Goal: Check status: Check status

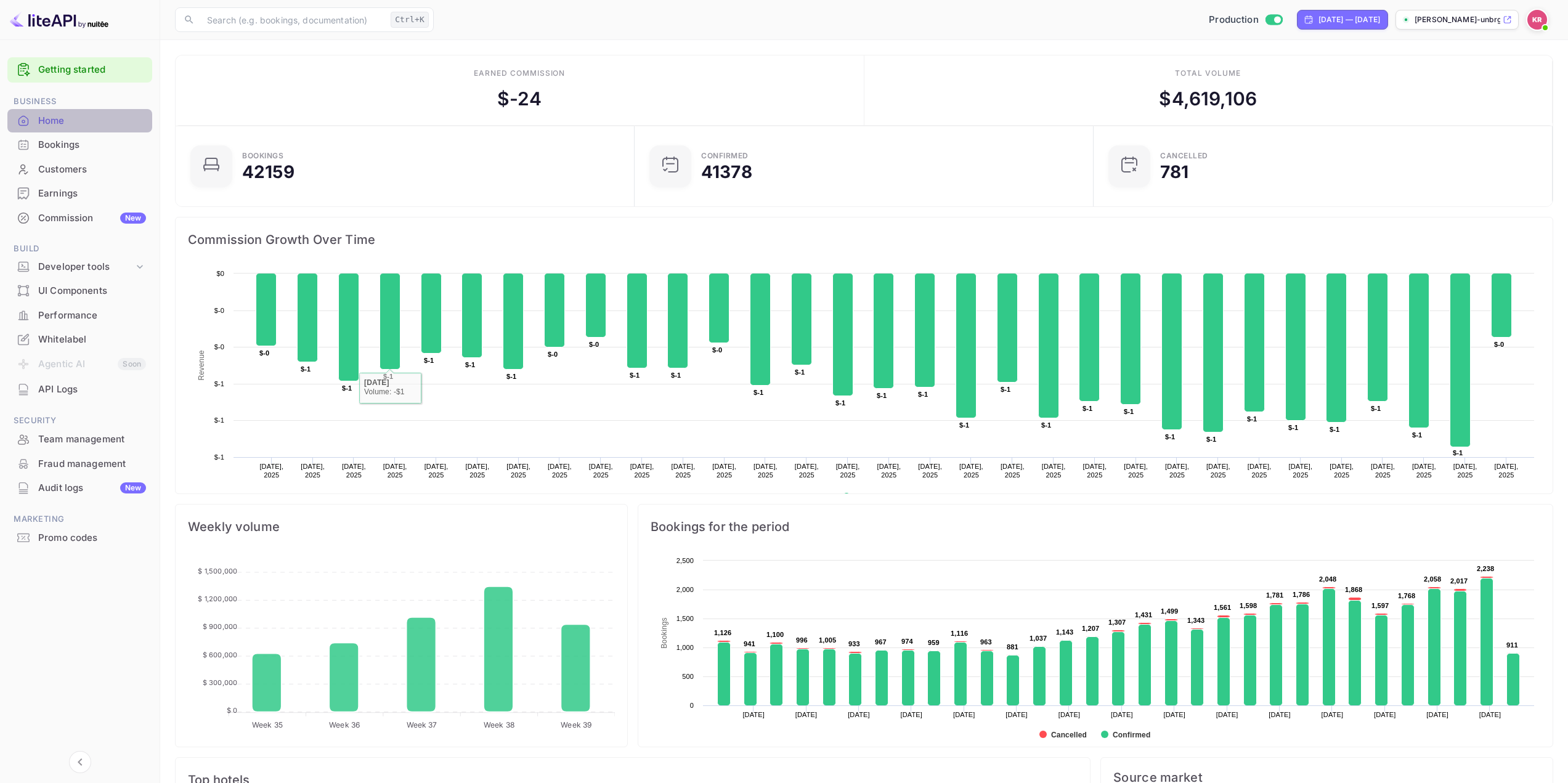
click at [55, 117] on div "Home" at bounding box center [92, 121] width 108 height 14
click at [61, 146] on div "Bookings" at bounding box center [92, 145] width 108 height 14
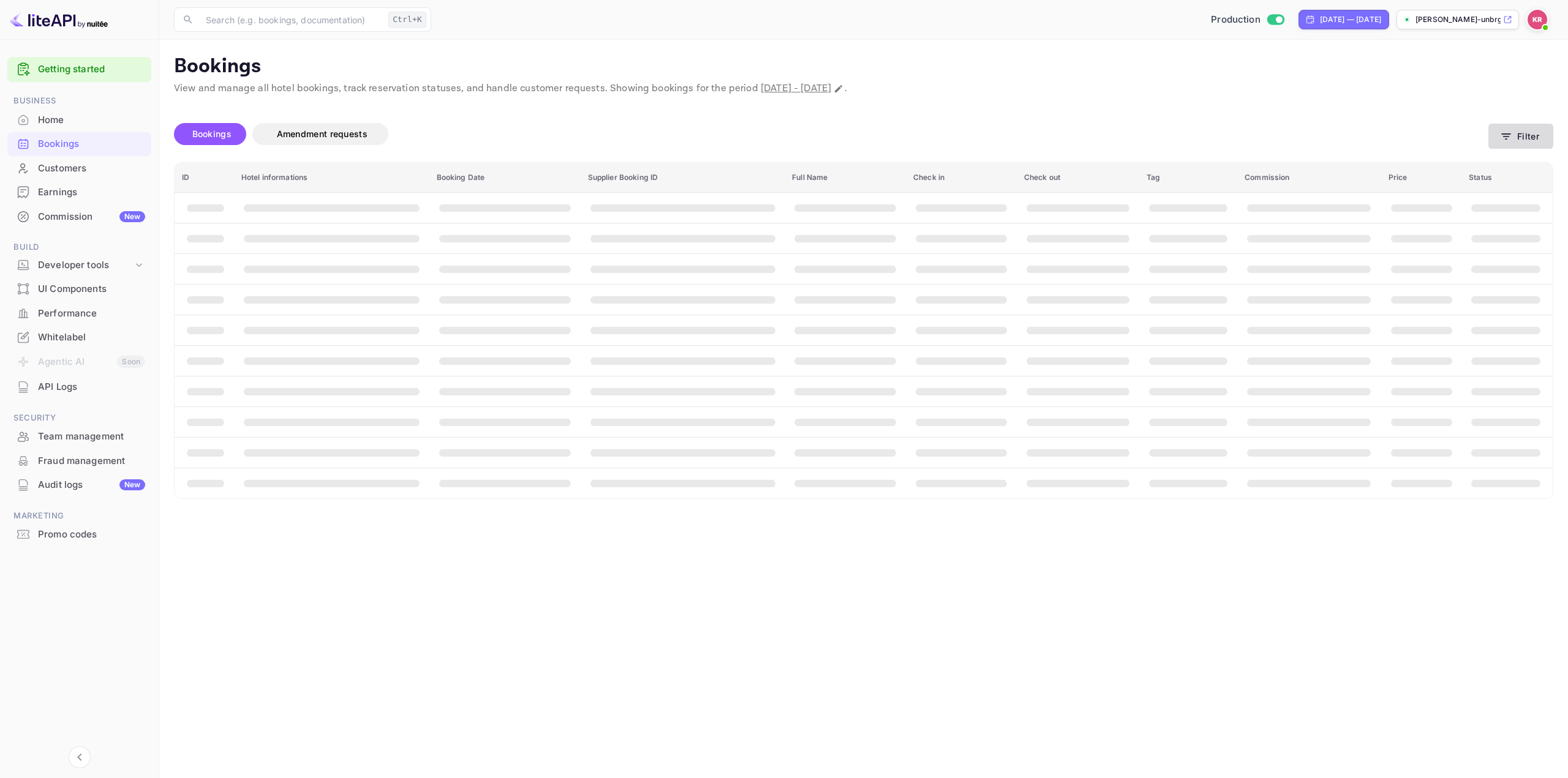
click at [1497, 135] on button "Filter" at bounding box center [1520, 136] width 65 height 25
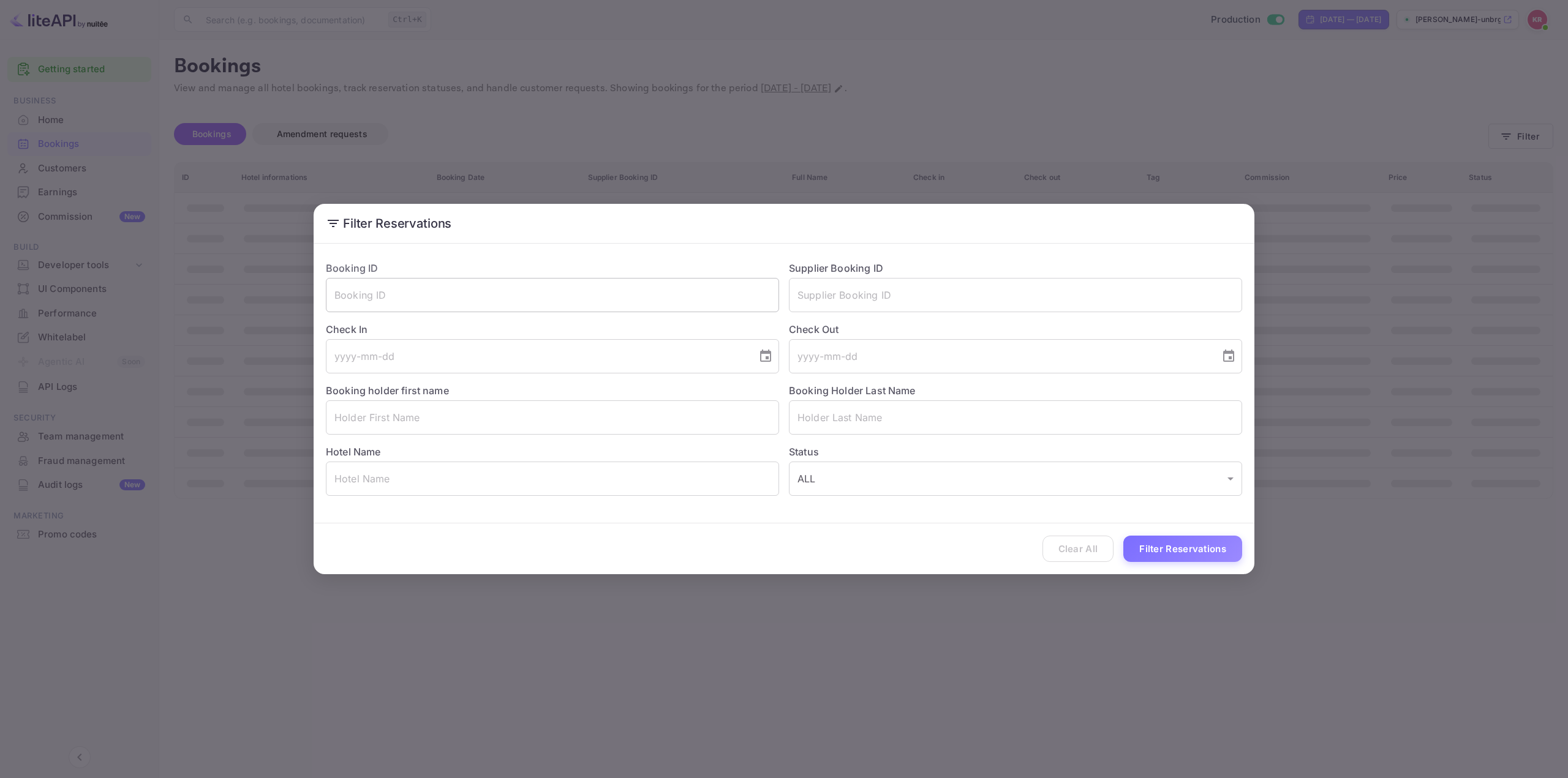
click at [432, 297] on input "text" at bounding box center [552, 295] width 453 height 34
paste input "dBby7dLLy"
type input "dBby7dLLy"
click at [1185, 548] on button "Filter Reservations" at bounding box center [1182, 548] width 119 height 26
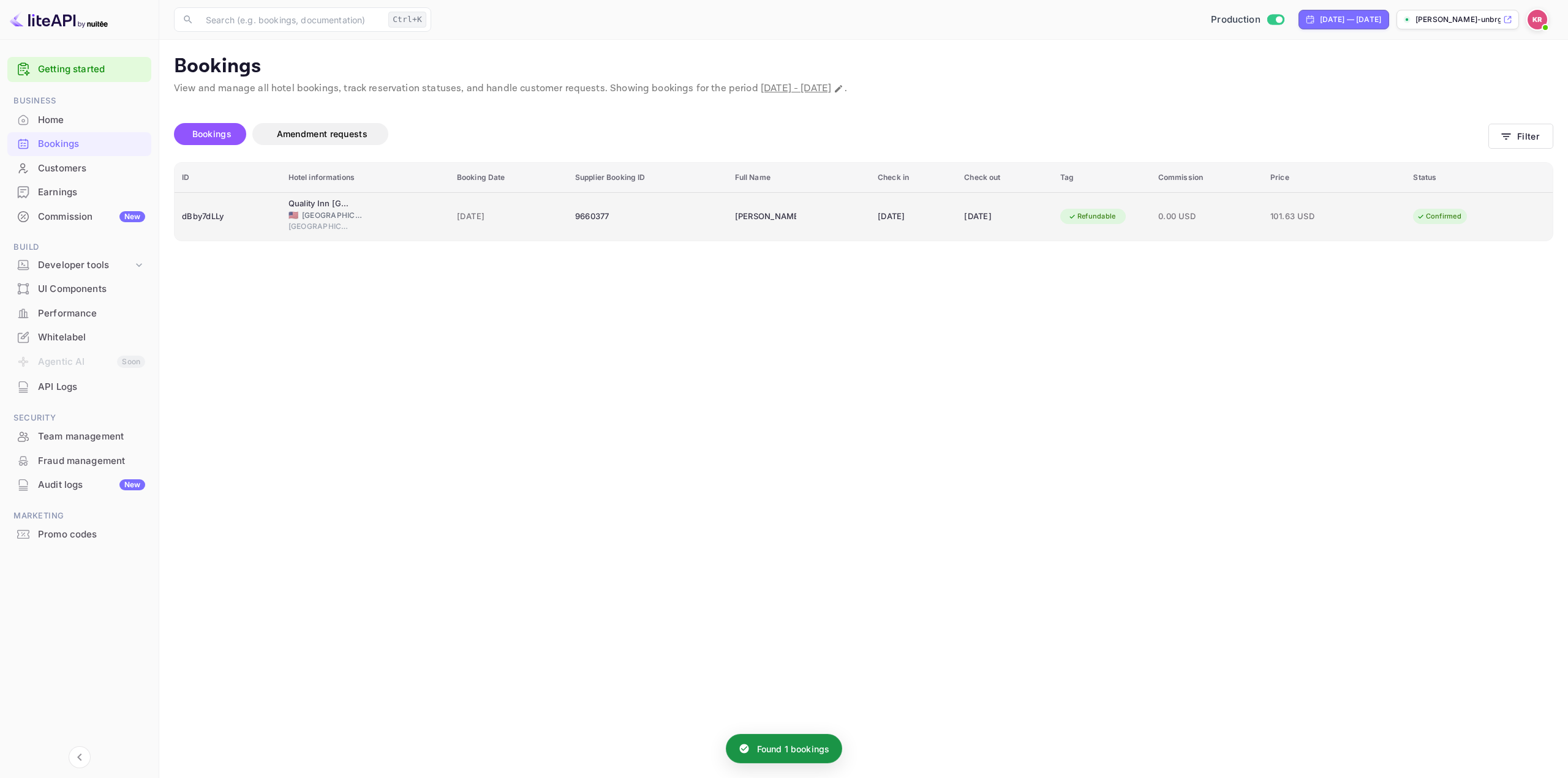
click at [1045, 209] on div "[DATE]" at bounding box center [1004, 217] width 81 height 20
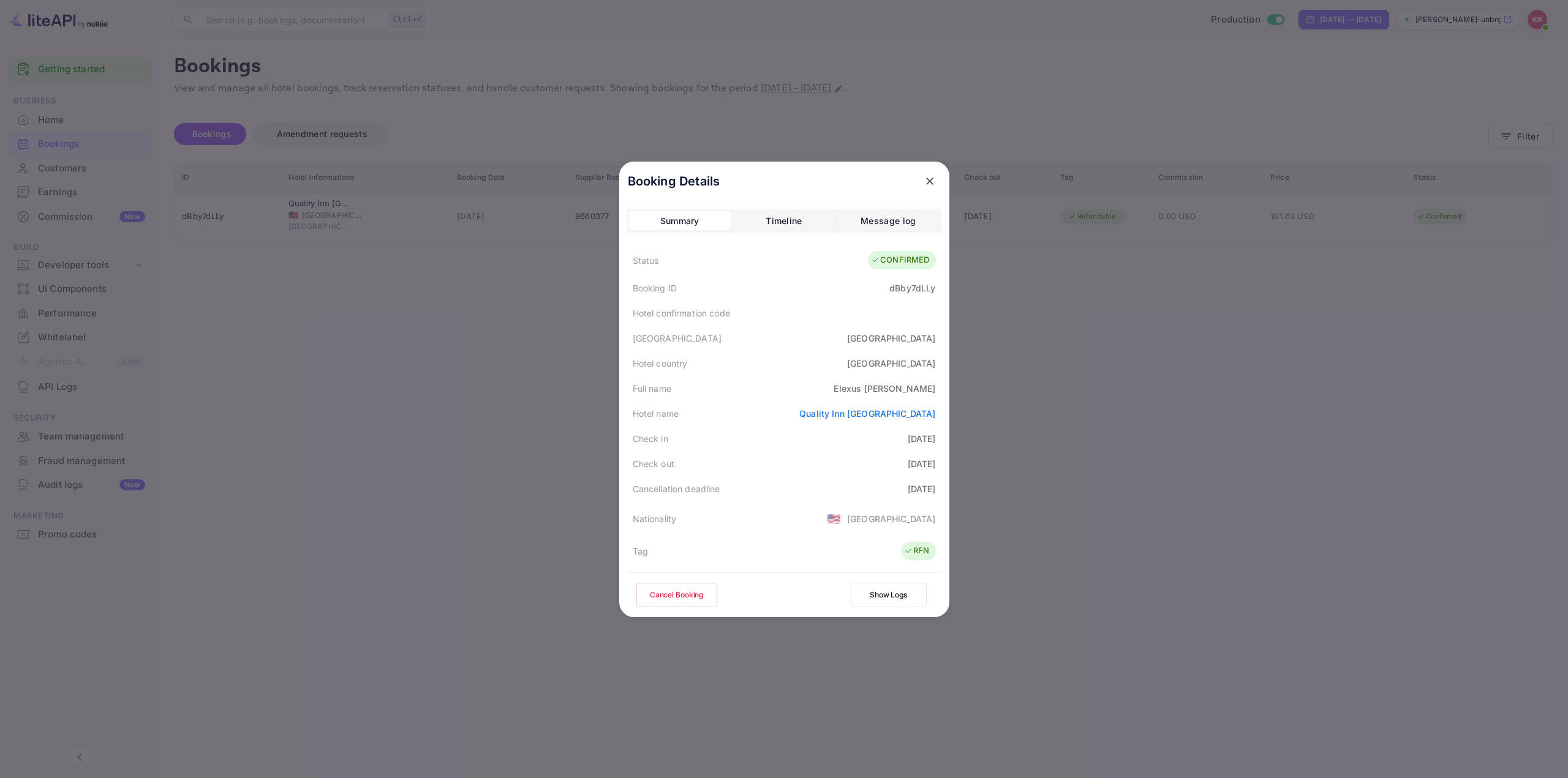
click at [929, 185] on icon "close" at bounding box center [930, 181] width 12 height 12
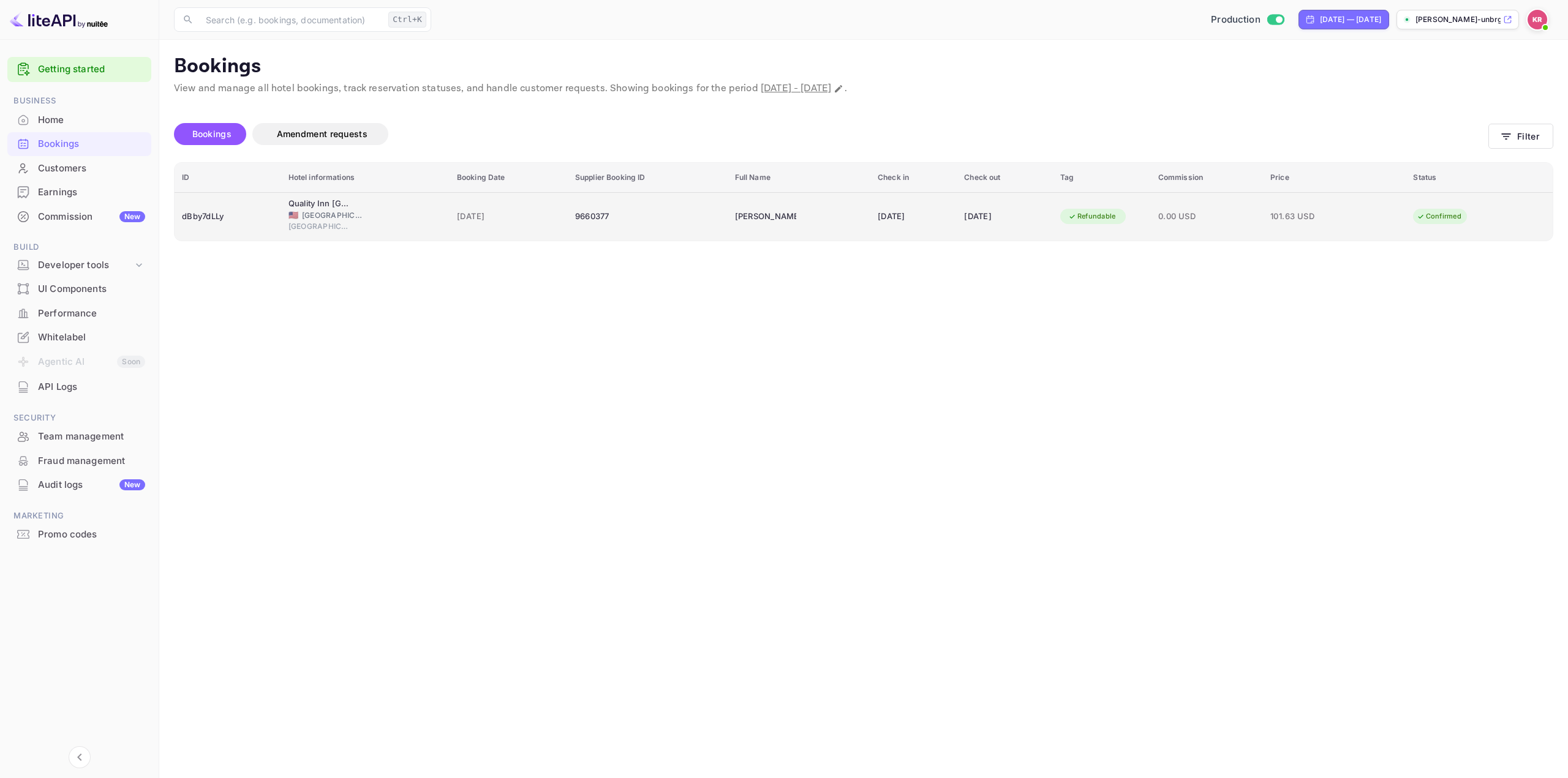
click at [820, 208] on td "[PERSON_NAME]" at bounding box center [799, 216] width 143 height 49
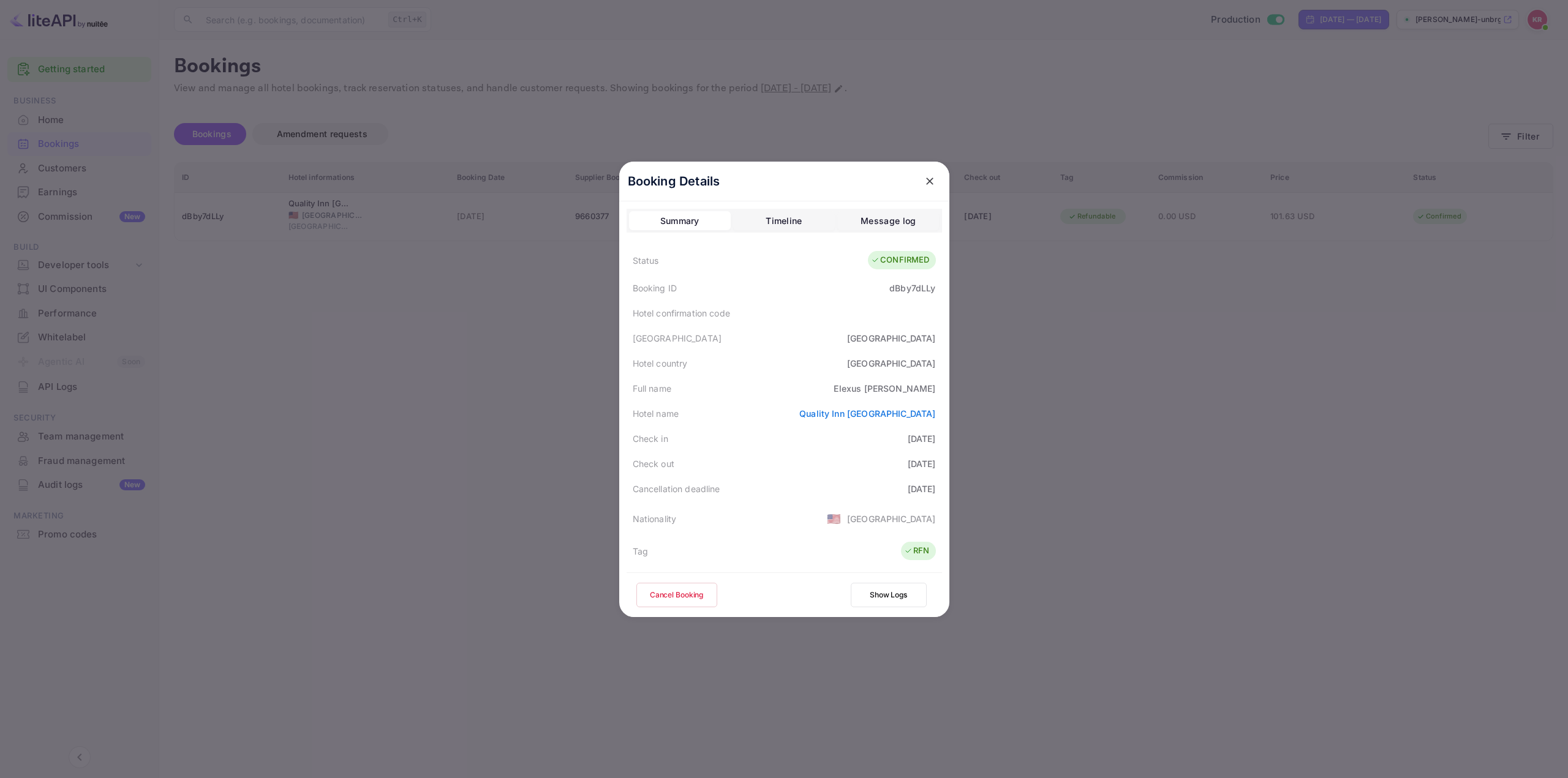
click at [924, 182] on icon "close" at bounding box center [930, 181] width 12 height 12
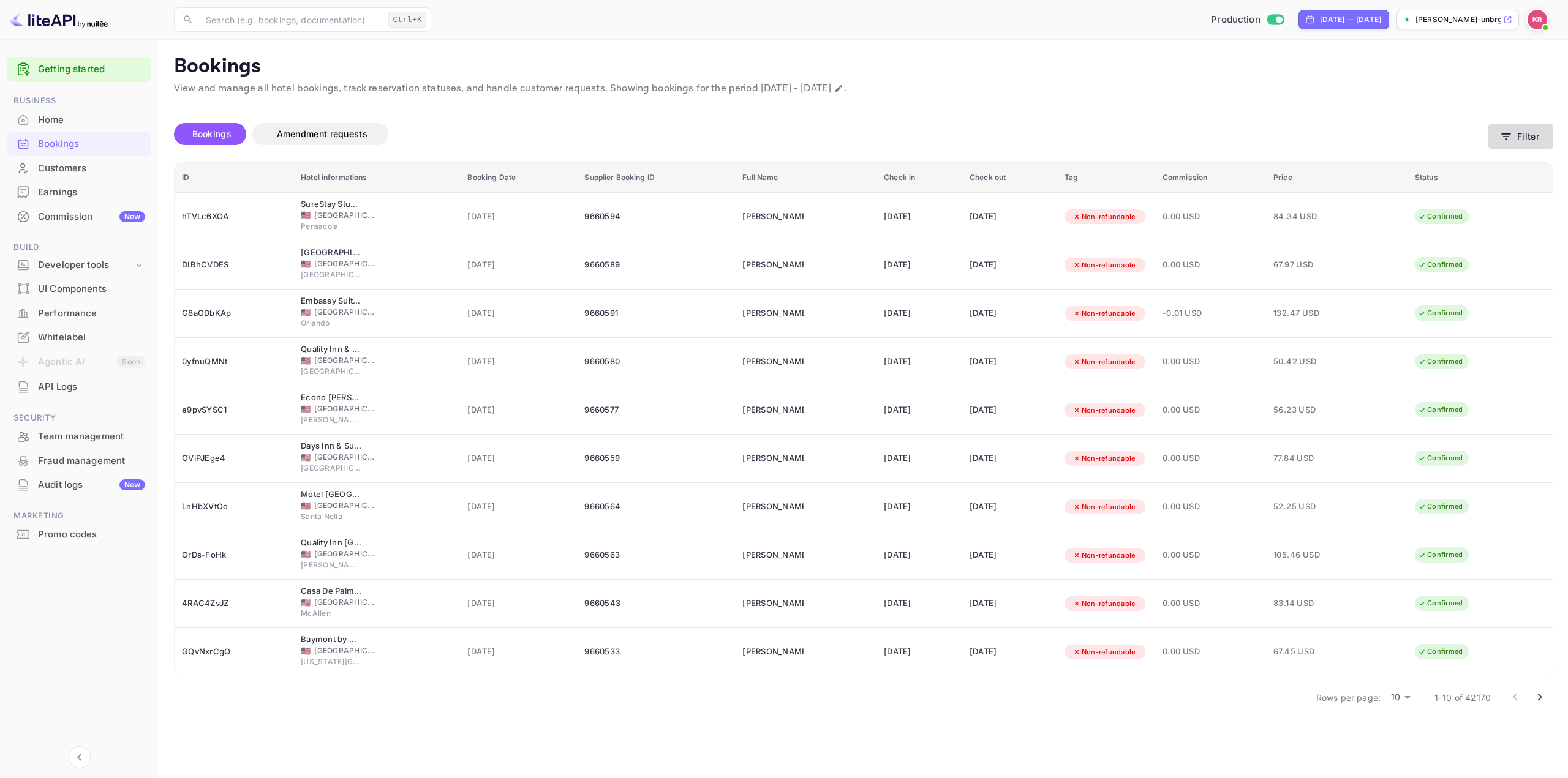
click at [1506, 134] on icon "button" at bounding box center [1506, 137] width 9 height 6
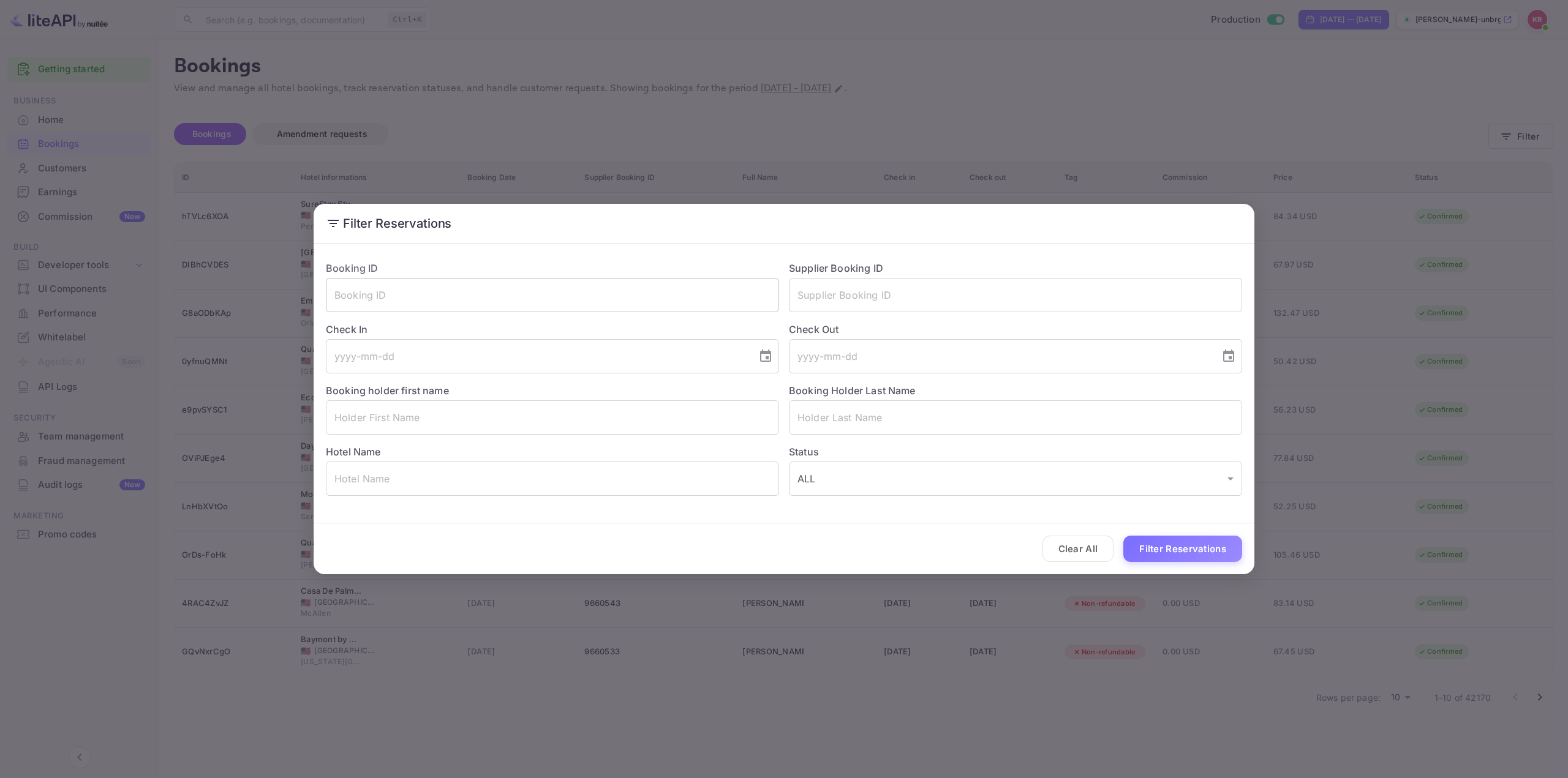
click at [360, 291] on input "text" at bounding box center [552, 295] width 453 height 34
paste input "dBby7dLLy"
type input "dBby7dLLy"
click at [1195, 544] on button "Filter Reservations" at bounding box center [1182, 548] width 119 height 26
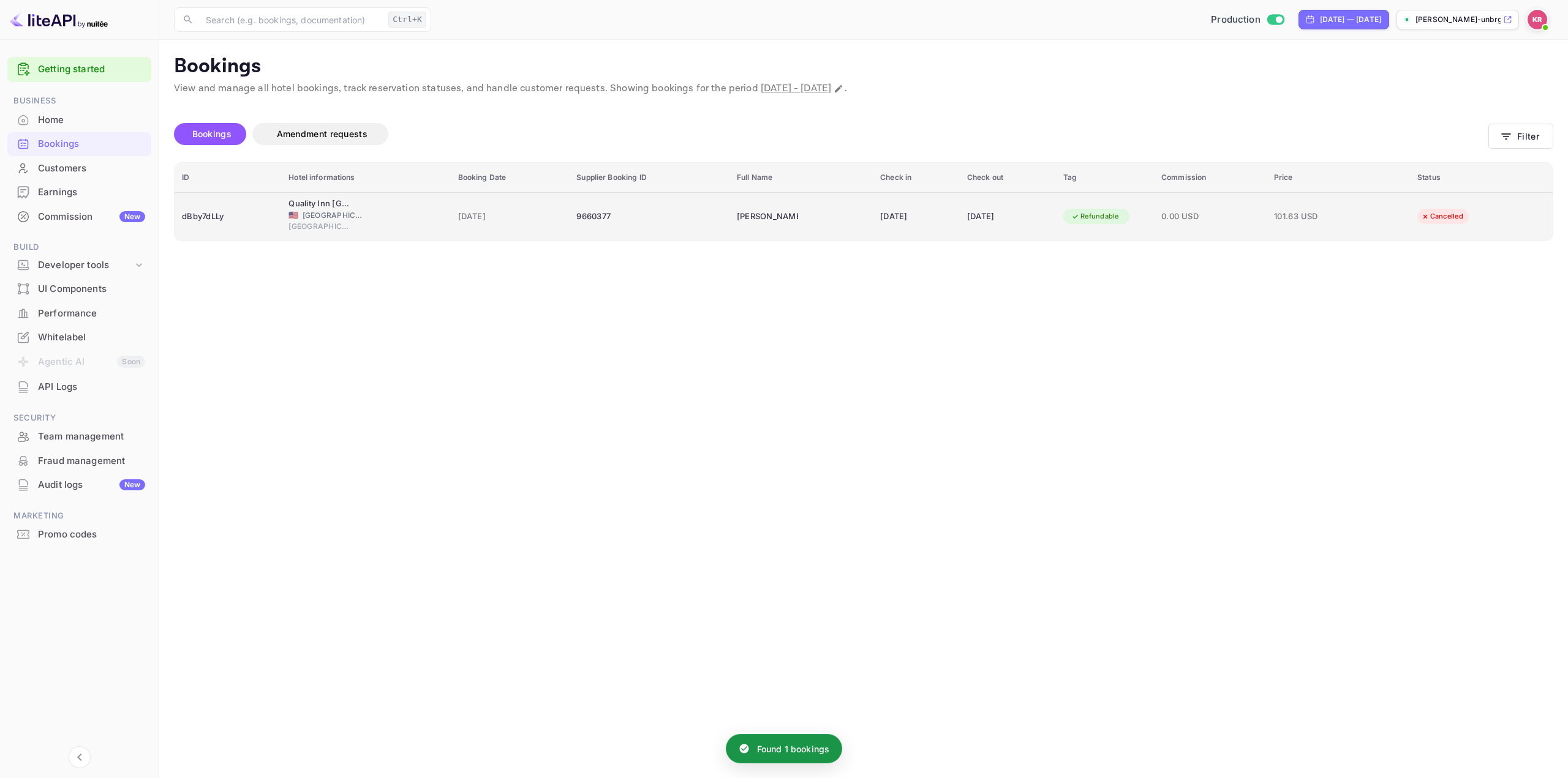
click at [1127, 219] on div "Refundable" at bounding box center [1094, 216] width 63 height 15
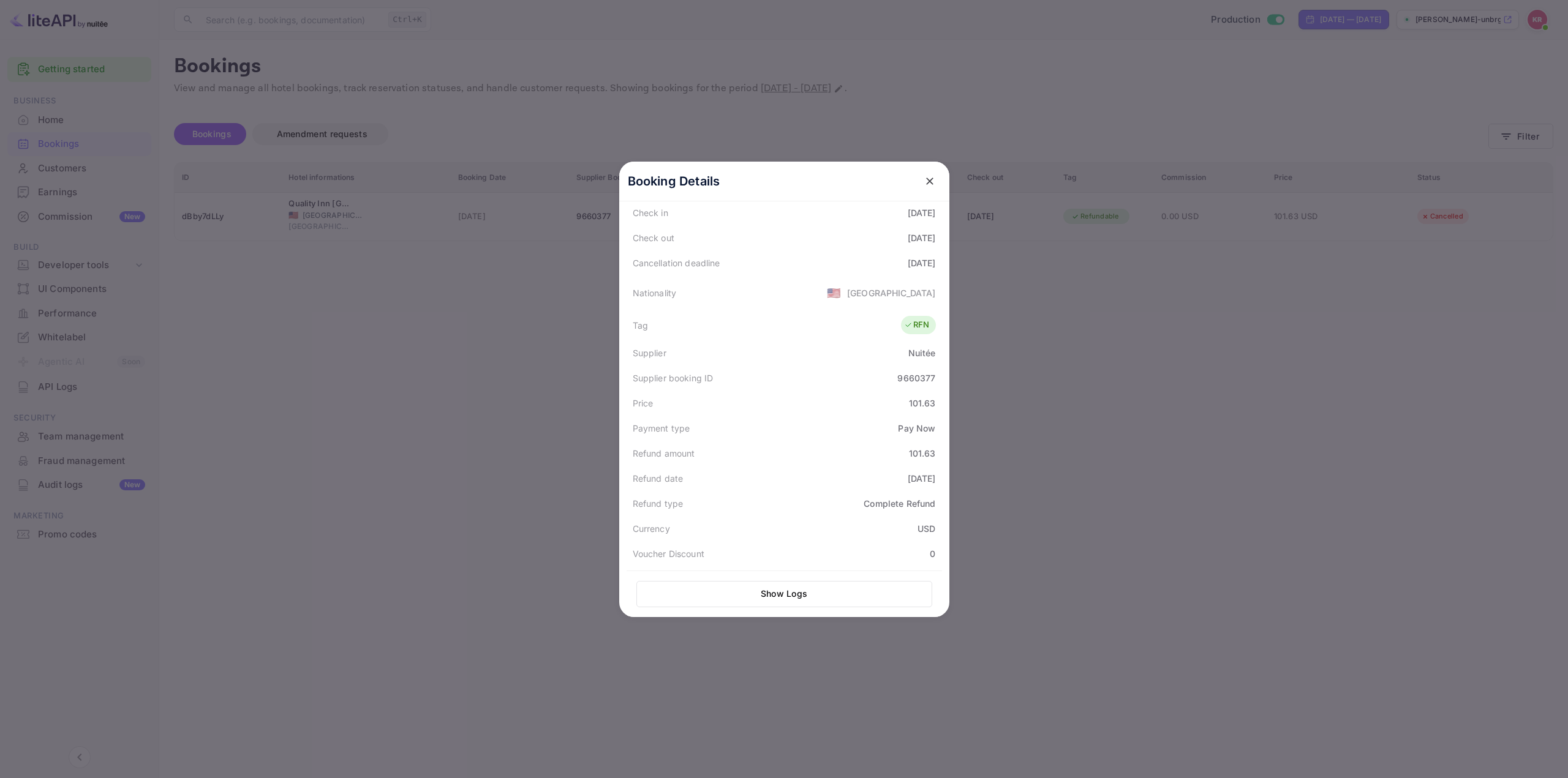
scroll to position [245, 0]
click at [926, 180] on icon "close" at bounding box center [930, 181] width 7 height 7
